Goal: Communication & Community: Answer question/provide support

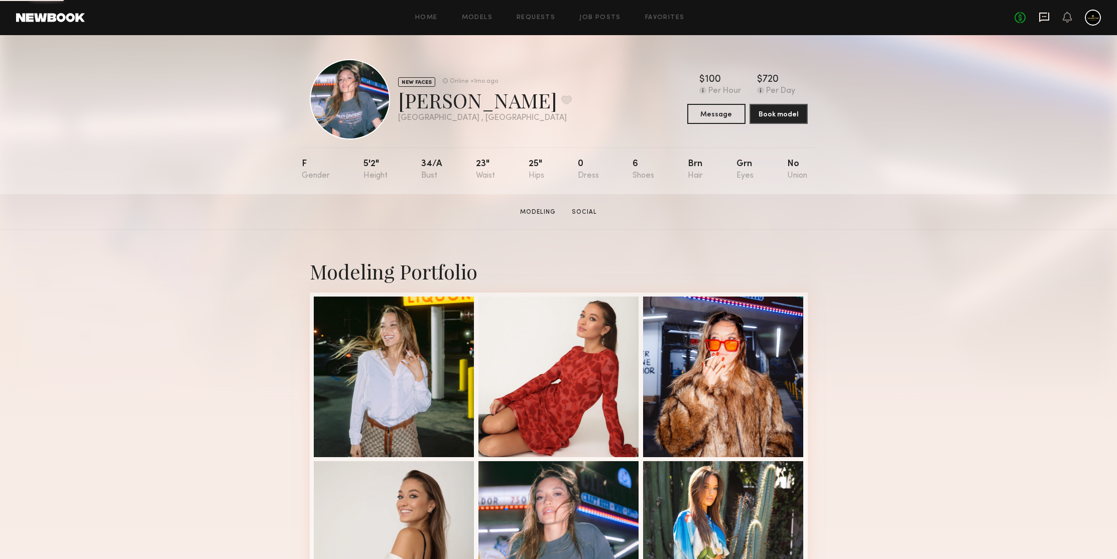
click at [1041, 17] on icon at bounding box center [1045, 18] width 10 height 10
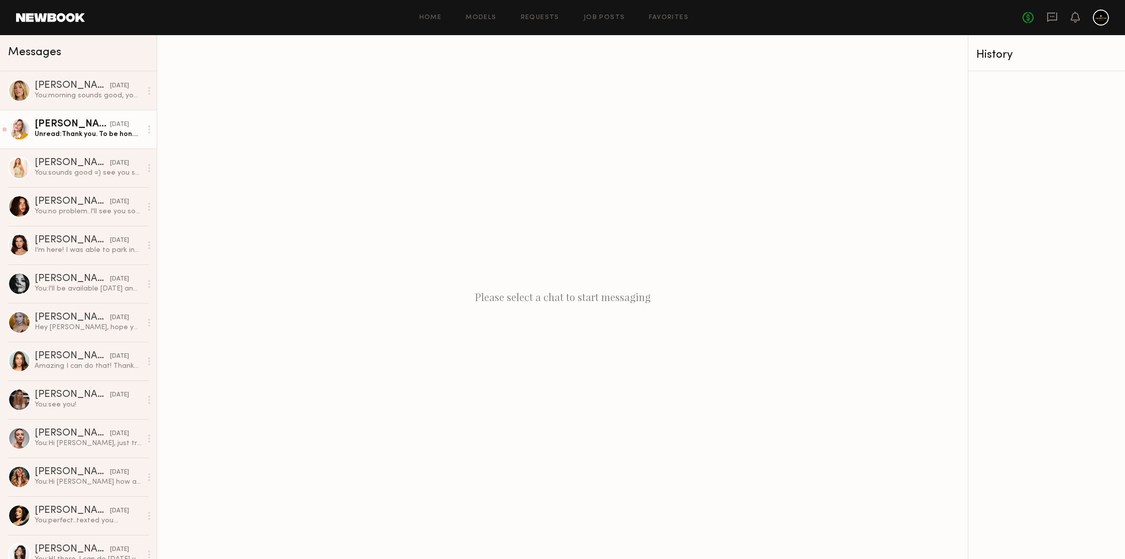
click at [79, 137] on div "Unread: Thank you. To be honest, I’ve never had an issue with it doing e-commer…" at bounding box center [88, 135] width 107 height 10
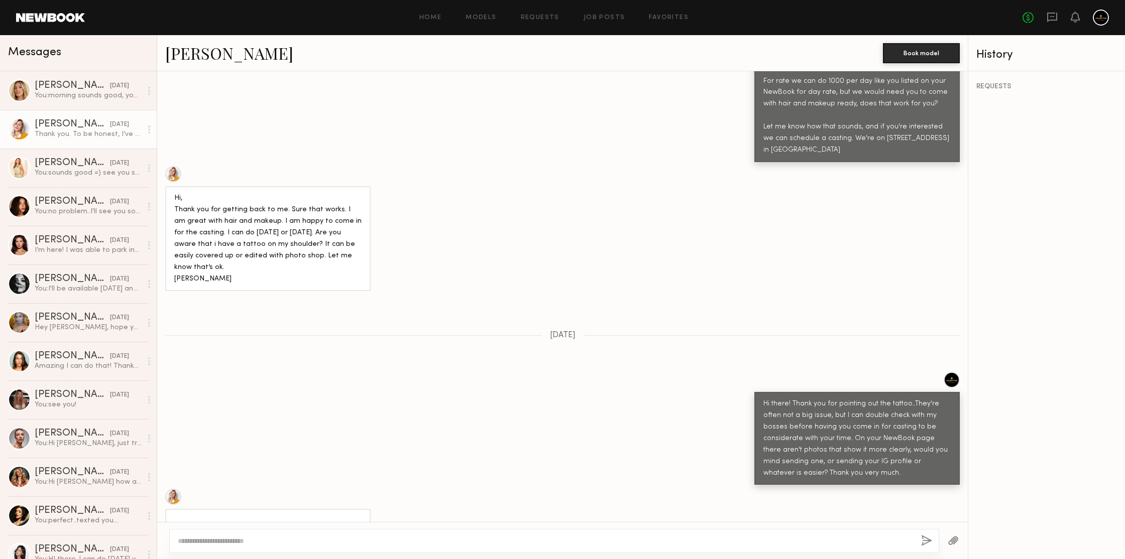
scroll to position [1103, 0]
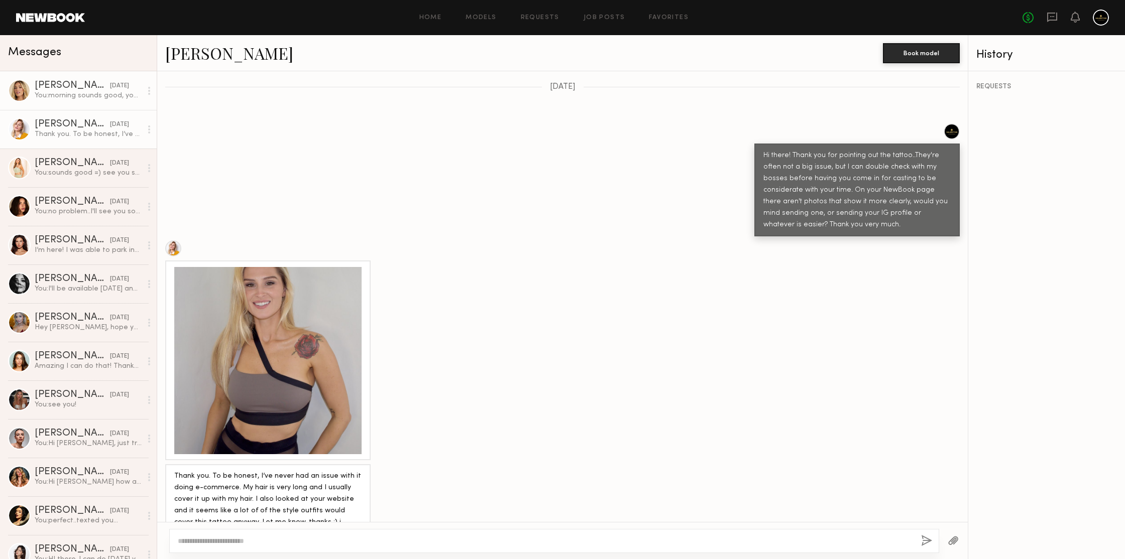
click at [110, 85] on div "[DATE]" at bounding box center [119, 86] width 19 height 10
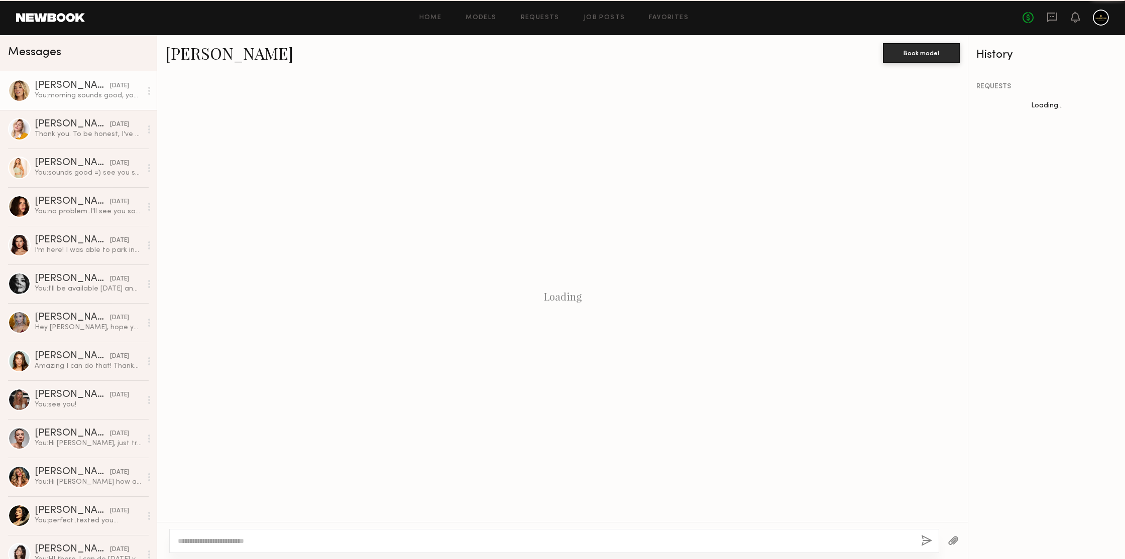
scroll to position [444, 0]
